Goal: Task Accomplishment & Management: Manage account settings

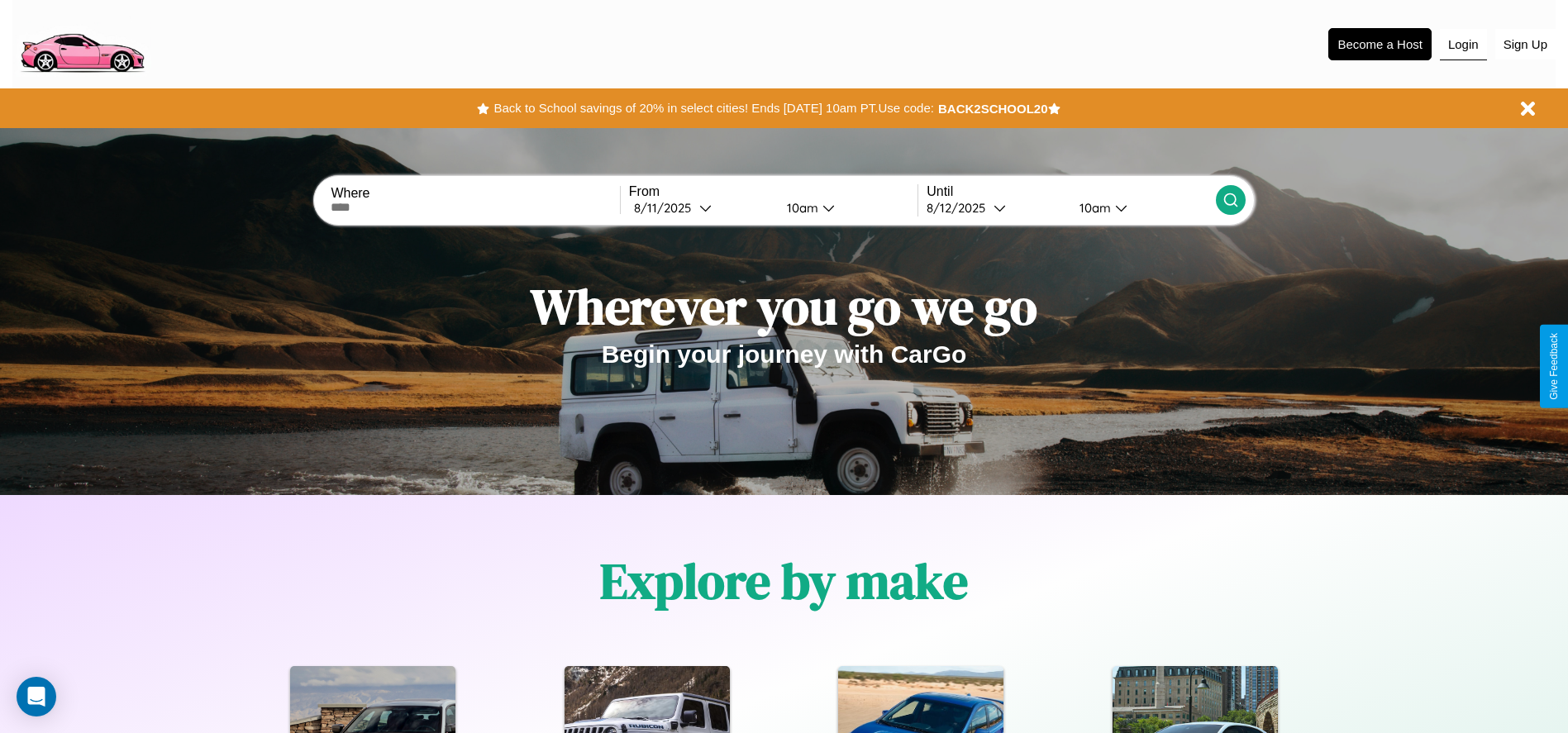
click at [1463, 44] on button "Login" at bounding box center [1463, 44] width 47 height 31
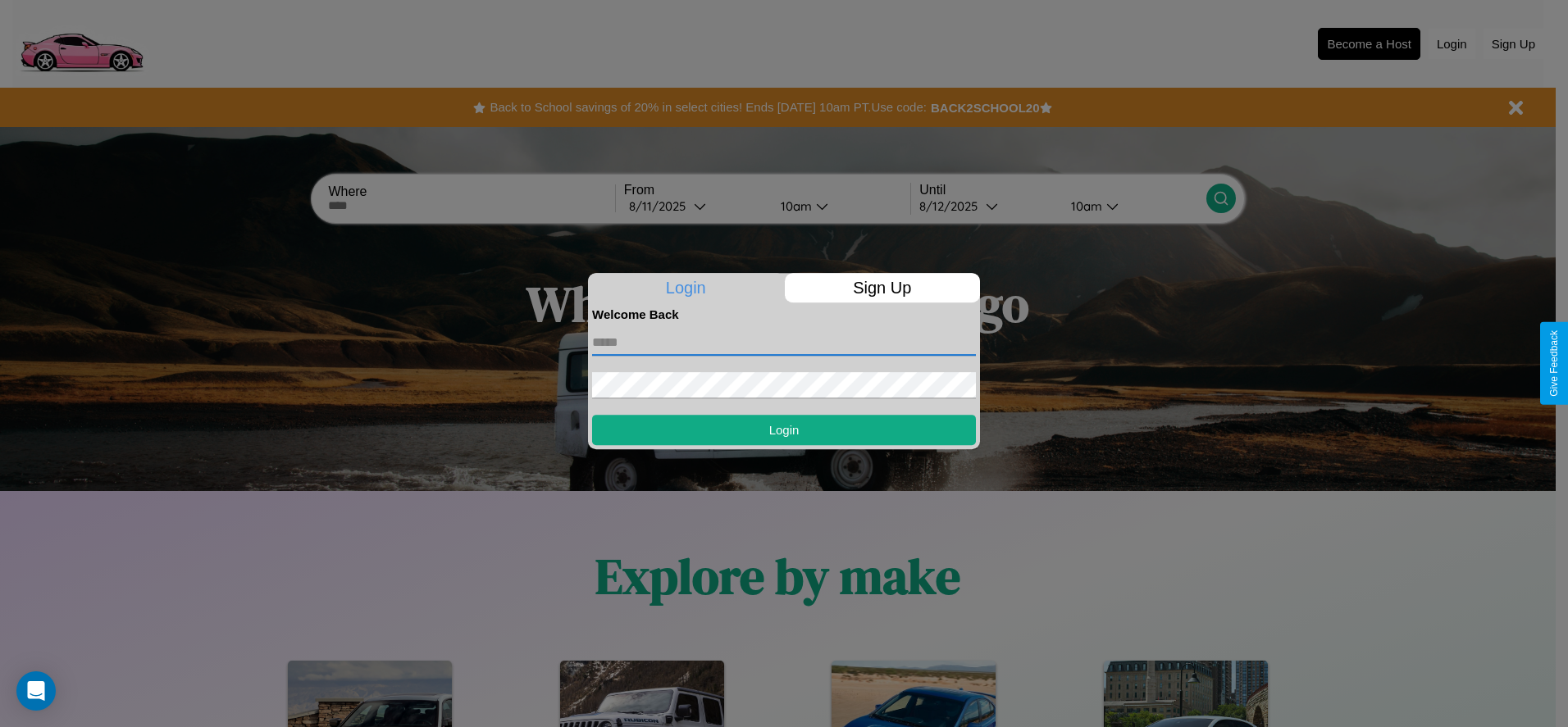
click at [784, 342] on input "text" at bounding box center [784, 343] width 384 height 27
type input "**********"
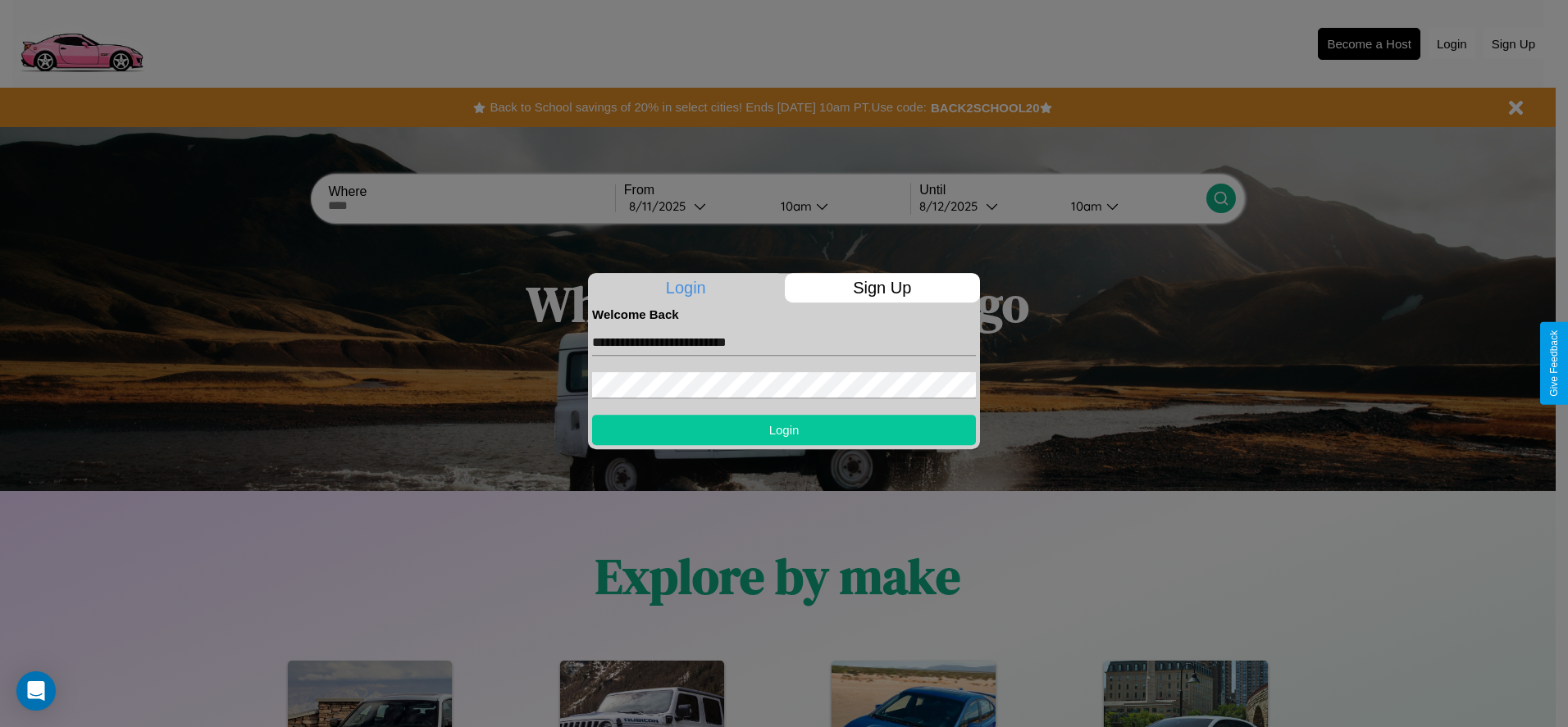
click at [784, 429] on button "Login" at bounding box center [784, 429] width 384 height 30
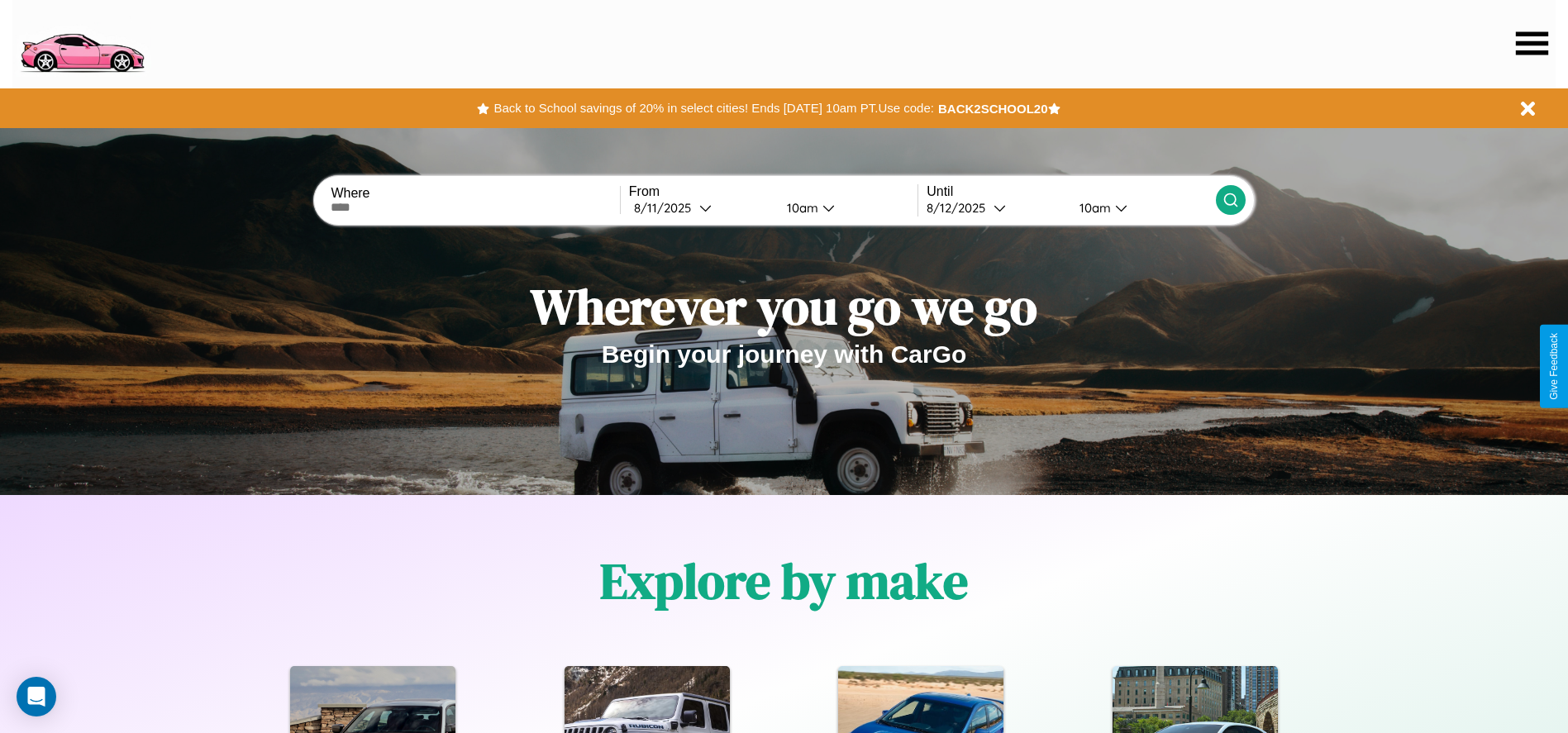
click at [1531, 43] on icon at bounding box center [1531, 43] width 32 height 23
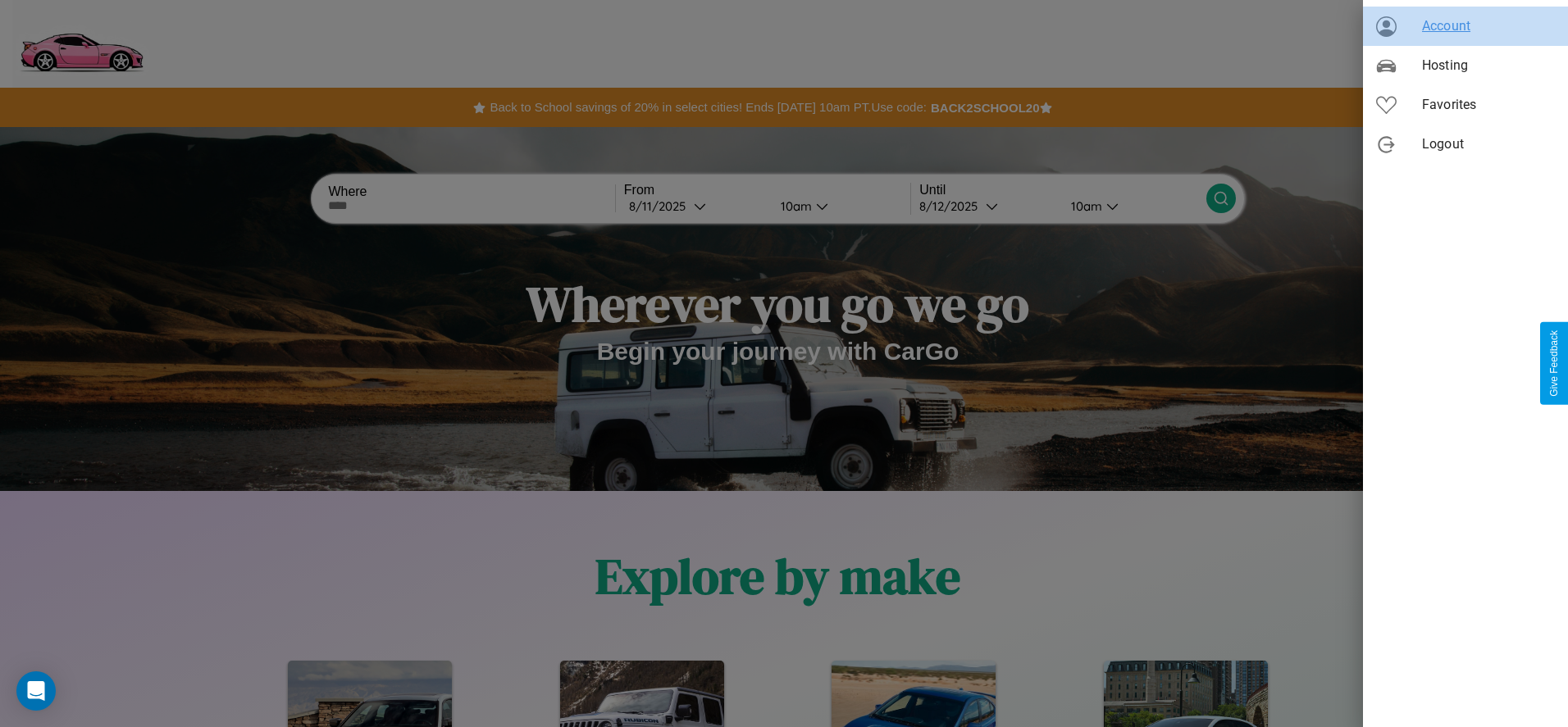
click at [1465, 27] on span "Account" at bounding box center [1488, 27] width 133 height 19
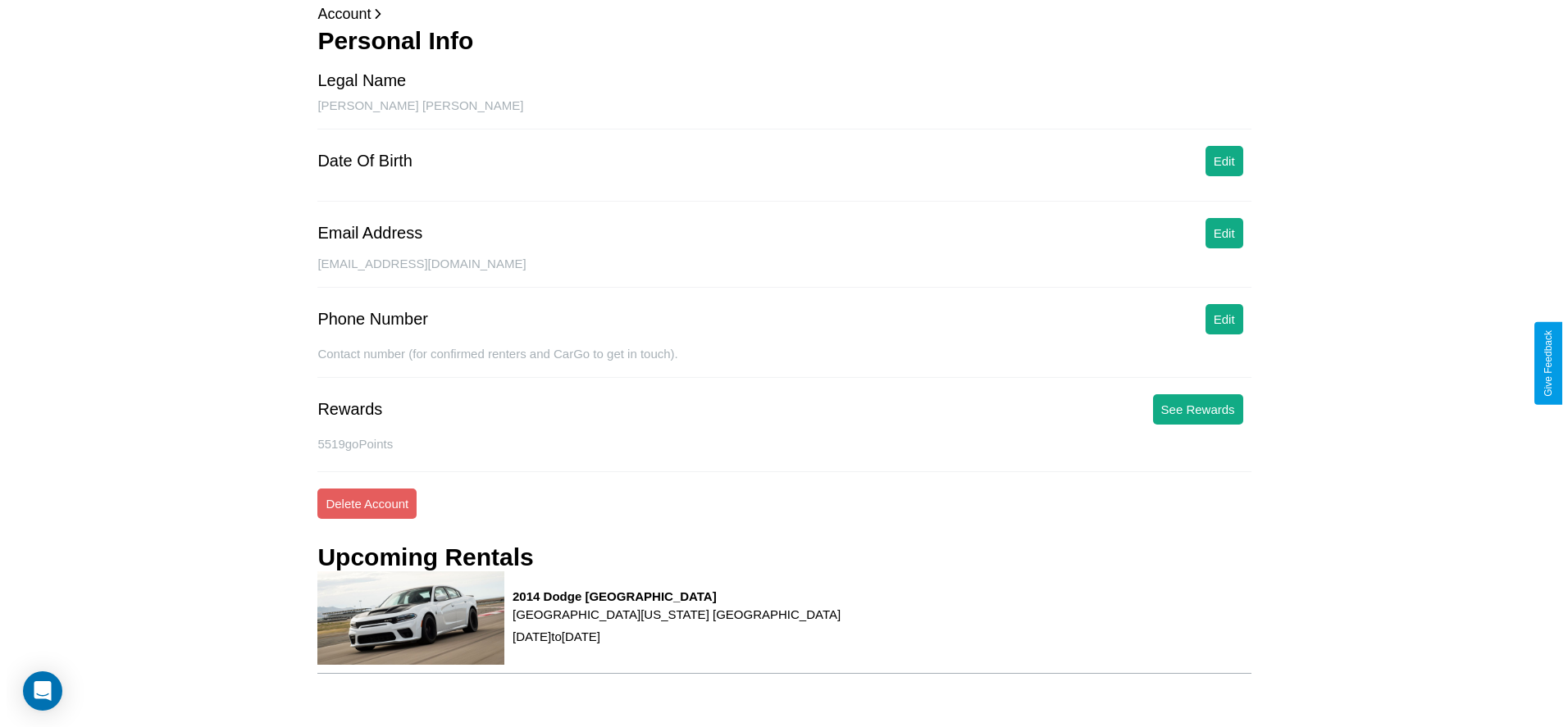
scroll to position [168, 0]
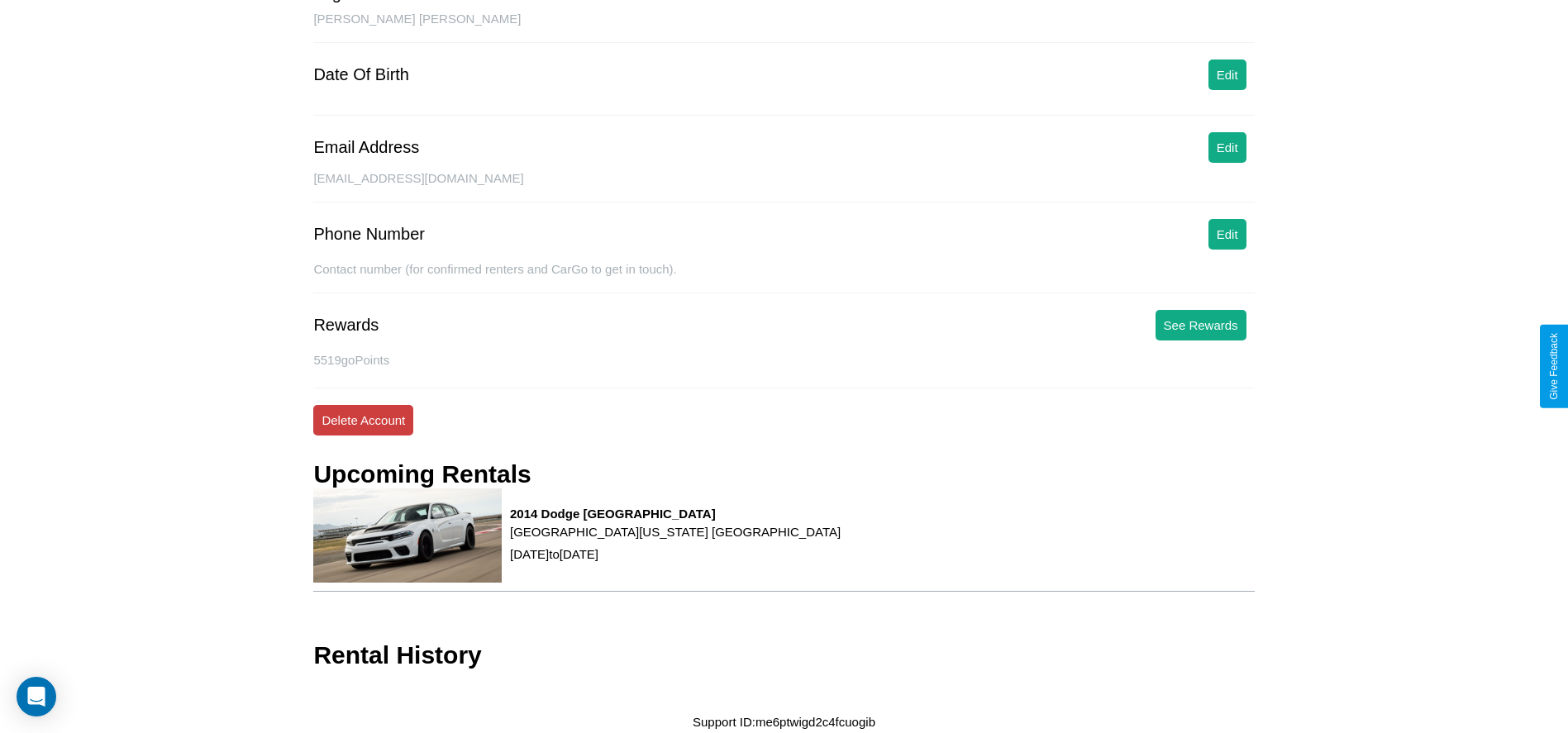
click at [363, 419] on button "Delete Account" at bounding box center [363, 420] width 100 height 30
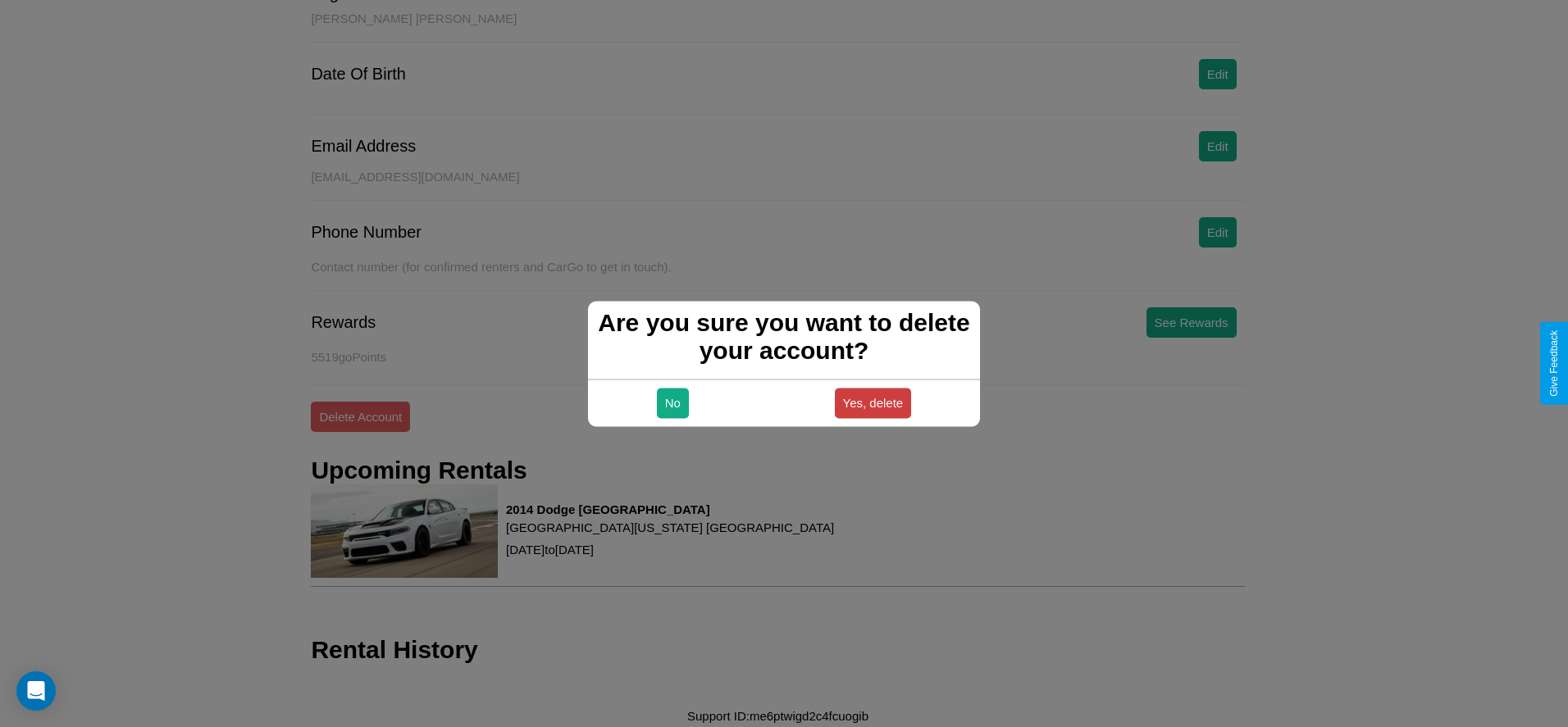
click at [872, 402] on button "Yes, delete" at bounding box center [872, 403] width 77 height 30
